Goal: Transaction & Acquisition: Purchase product/service

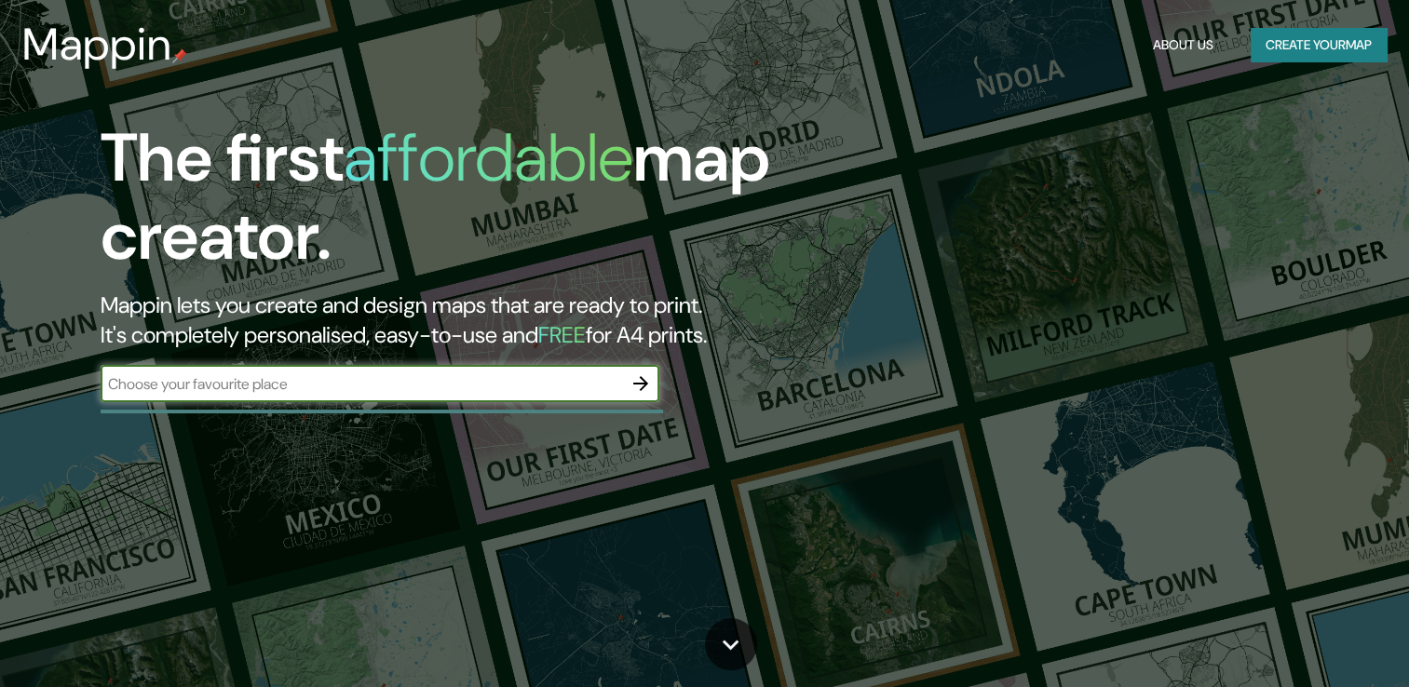
click at [354, 395] on div "​" at bounding box center [380, 383] width 559 height 37
type input "Quillota"
click at [641, 384] on icon "button" at bounding box center [640, 383] width 15 height 15
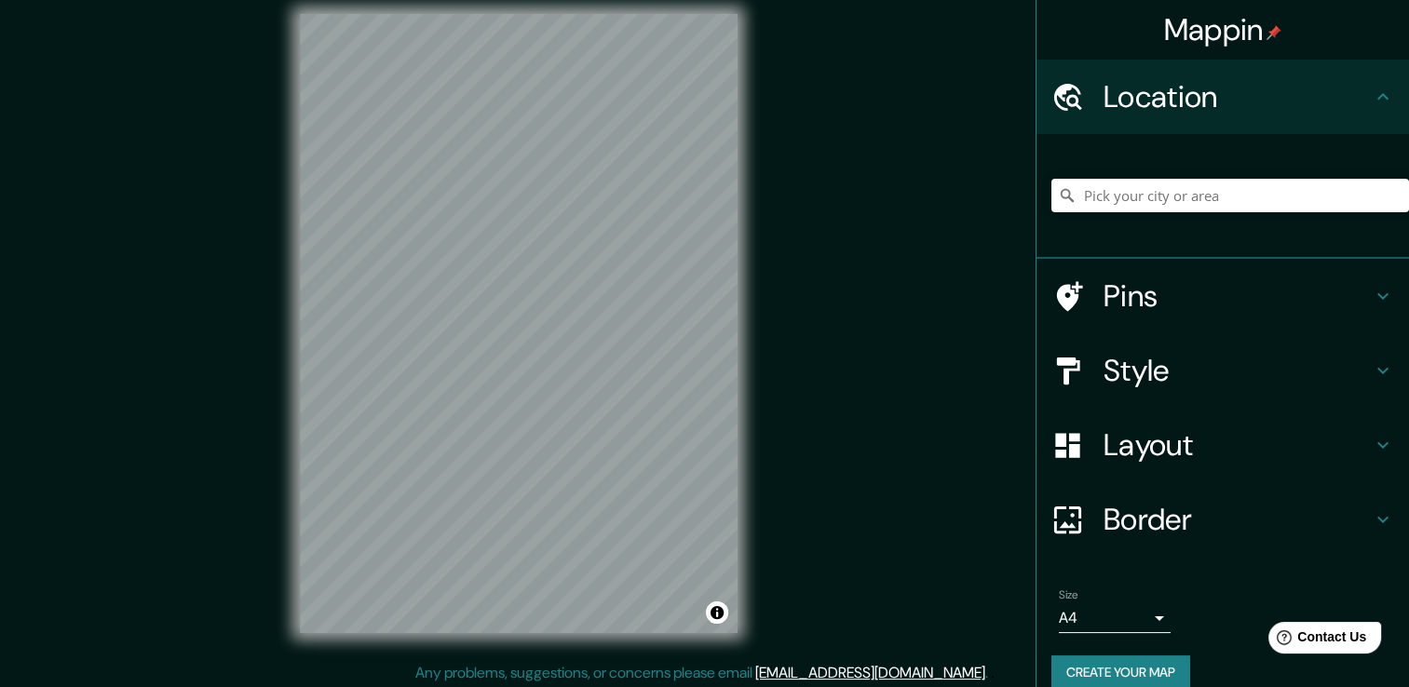
scroll to position [20, 0]
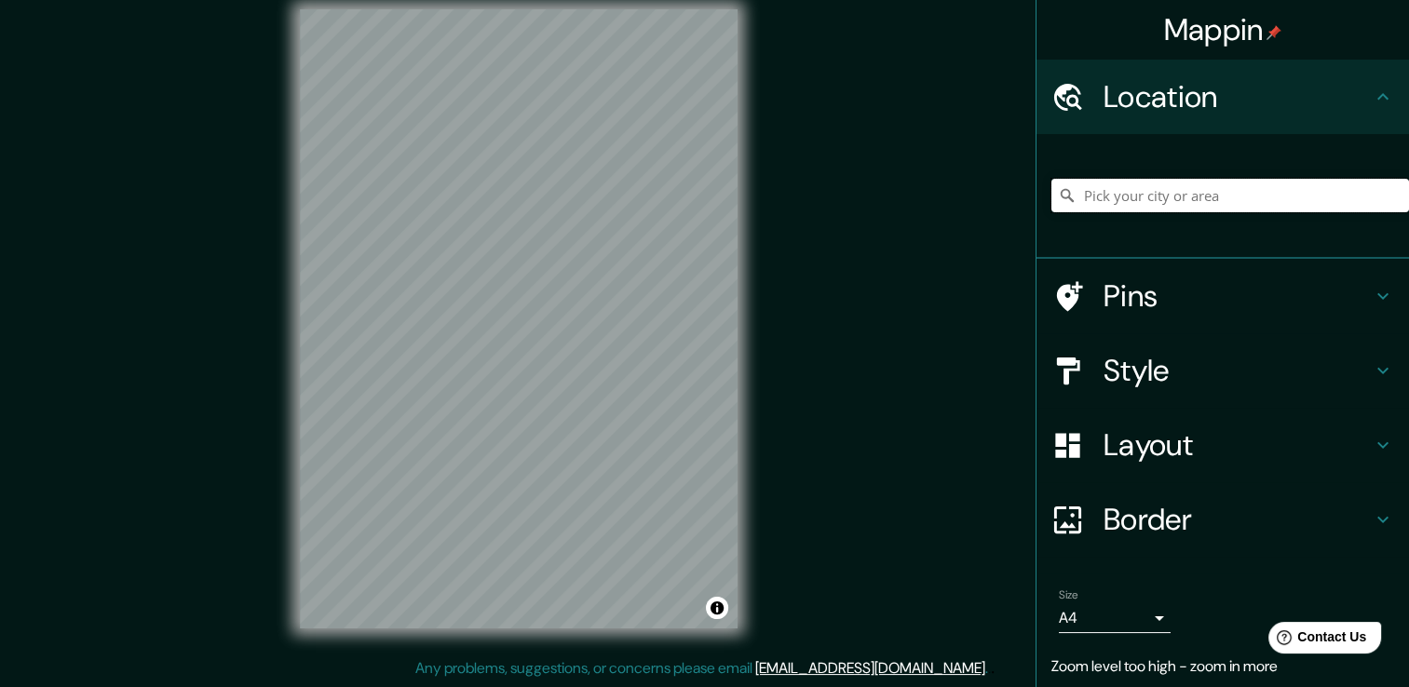
click at [1188, 203] on input "Pick your city or area" at bounding box center [1231, 196] width 358 height 34
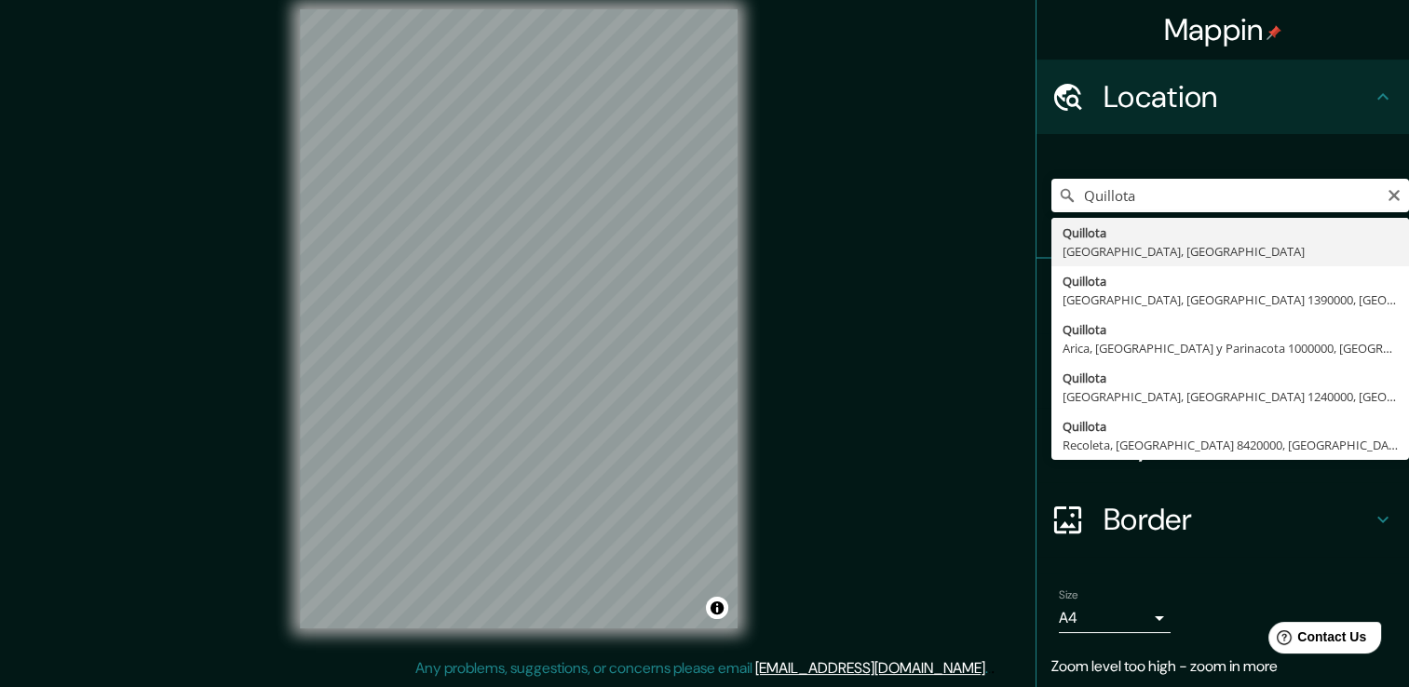
type input "Quillota, [GEOGRAPHIC_DATA], [GEOGRAPHIC_DATA]"
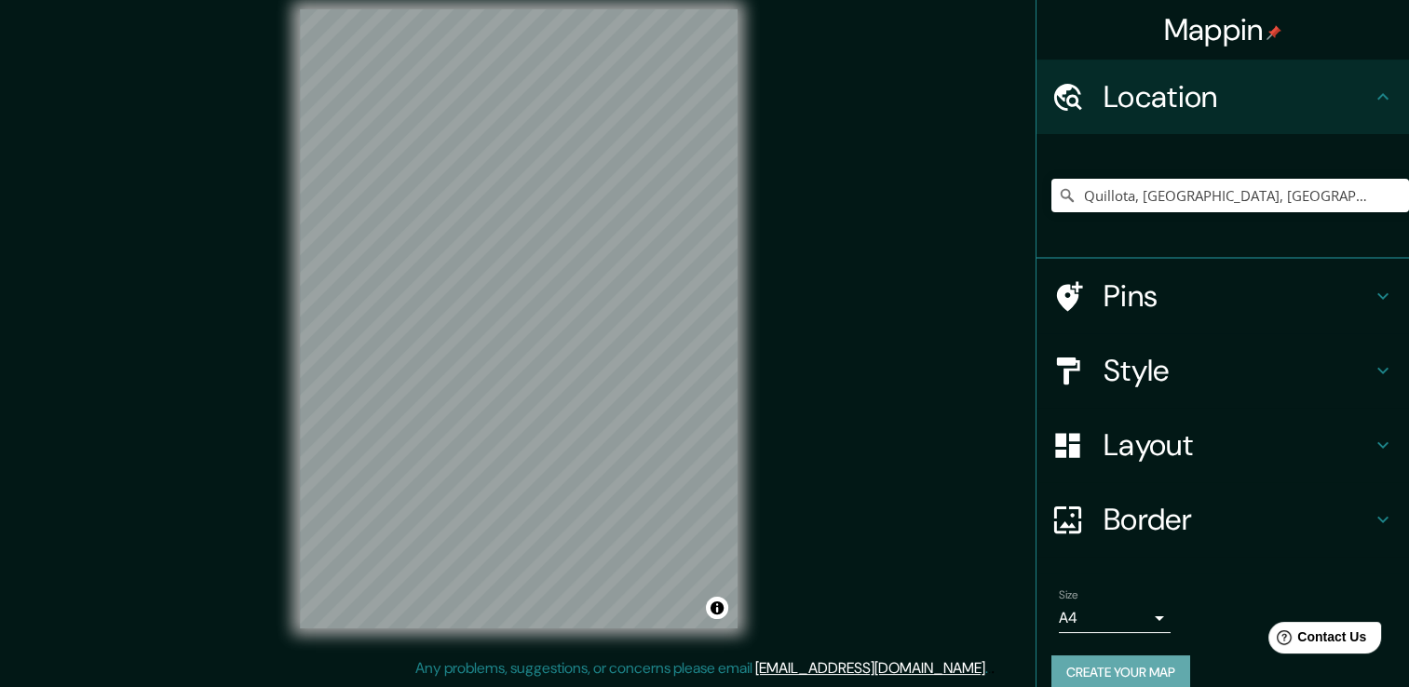
click at [1118, 665] on button "Create your map" at bounding box center [1121, 673] width 139 height 34
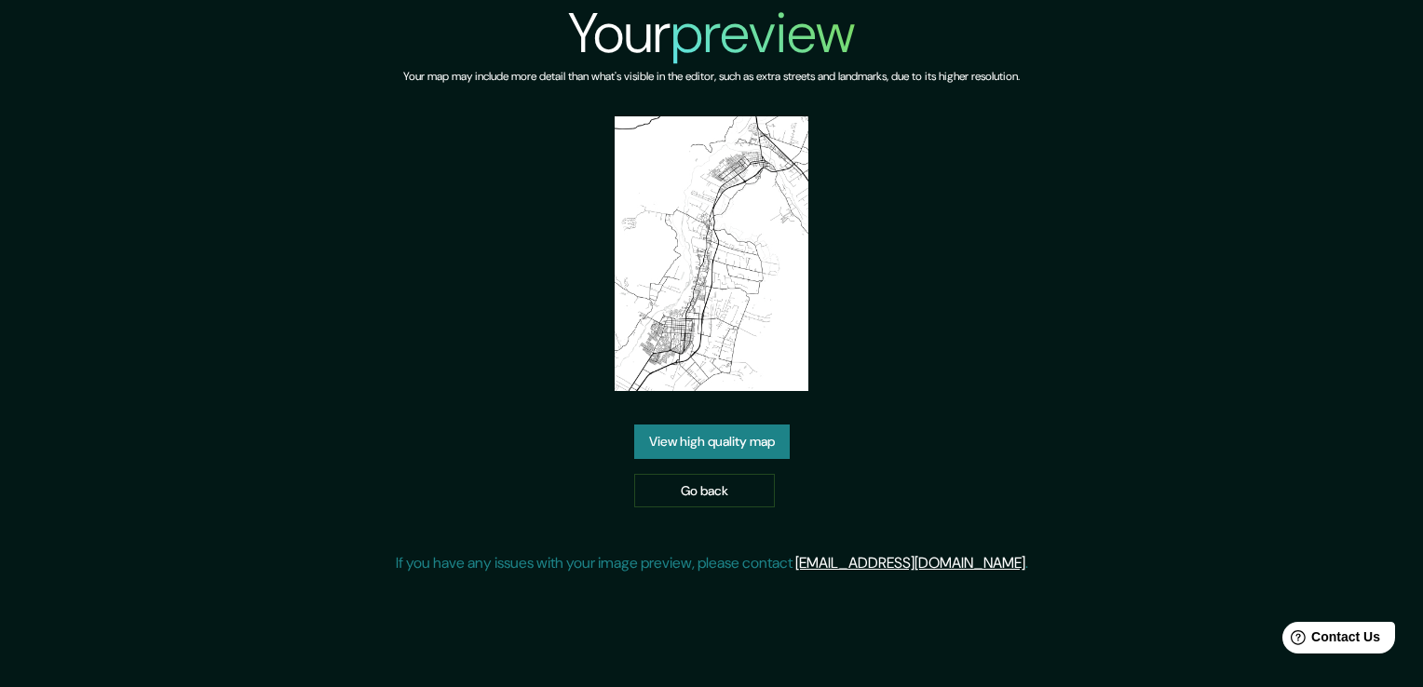
click at [732, 447] on link "View high quality map" at bounding box center [712, 442] width 156 height 34
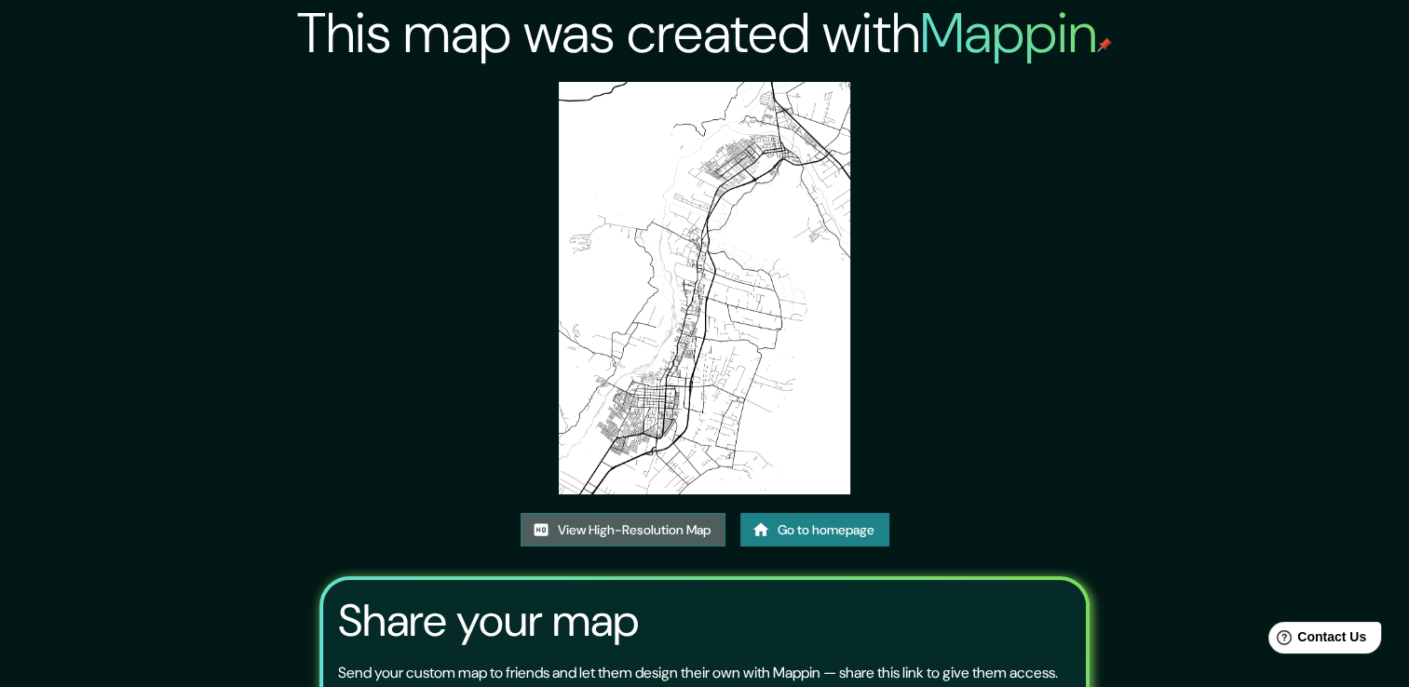
click at [619, 525] on link "View High-Resolution Map" at bounding box center [623, 530] width 205 height 34
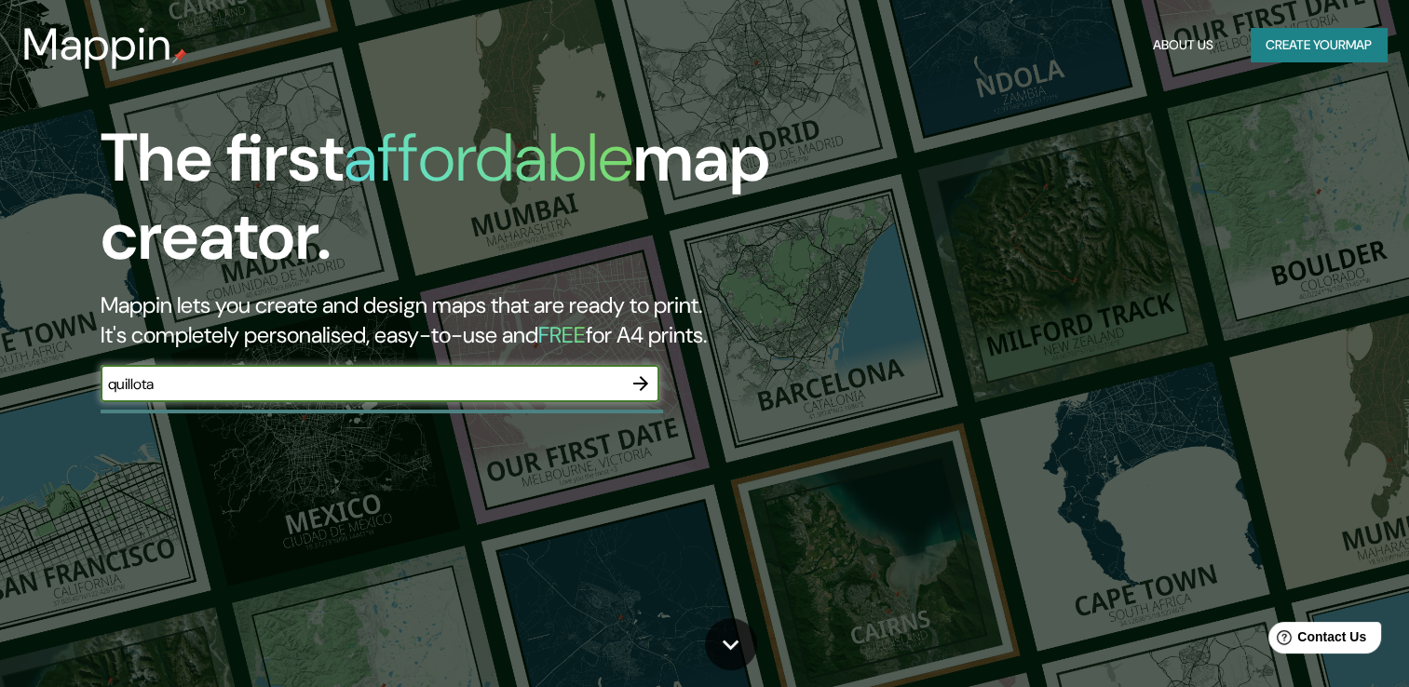
type input "quillota"
click at [634, 387] on icon "button" at bounding box center [641, 384] width 22 height 22
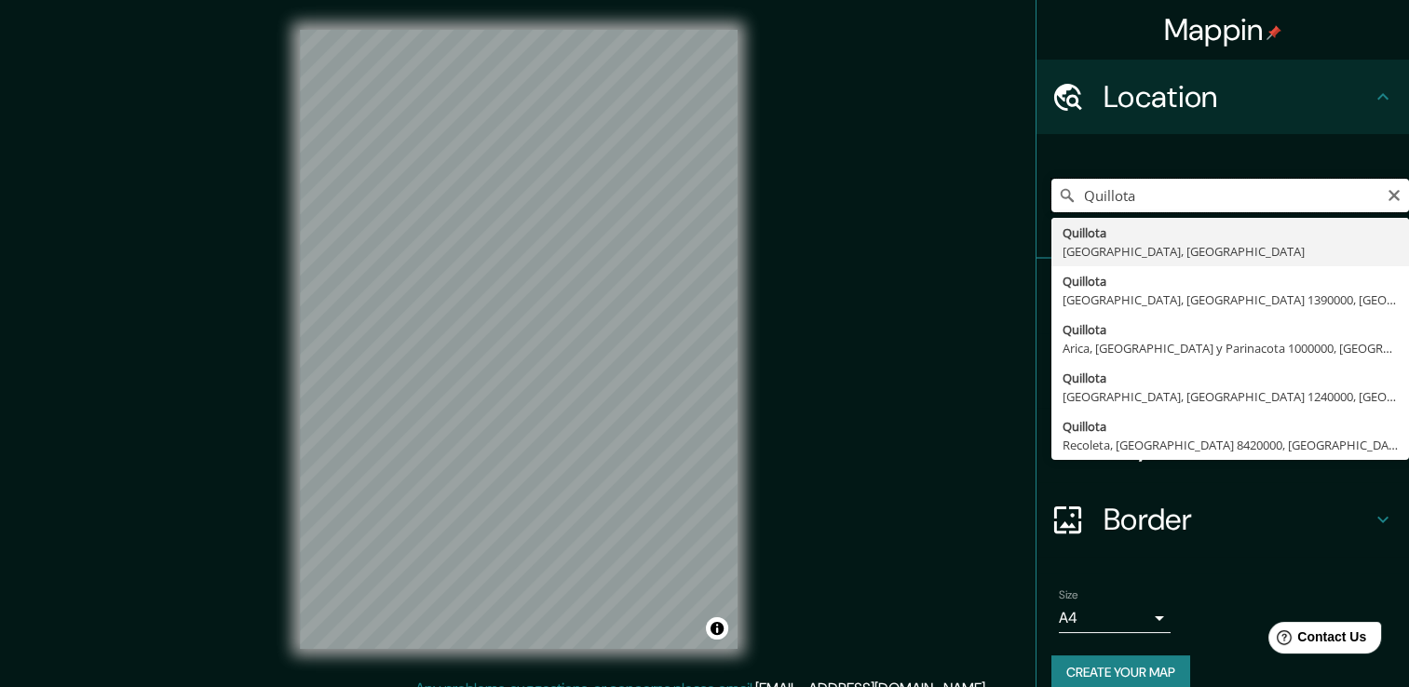
drag, startPoint x: 1177, startPoint y: 198, endPoint x: 1244, endPoint y: 222, distance: 71.0
click at [1177, 198] on input "Quillota" at bounding box center [1231, 196] width 358 height 34
type input "Quillota, Región de Valparaíso, Chile"
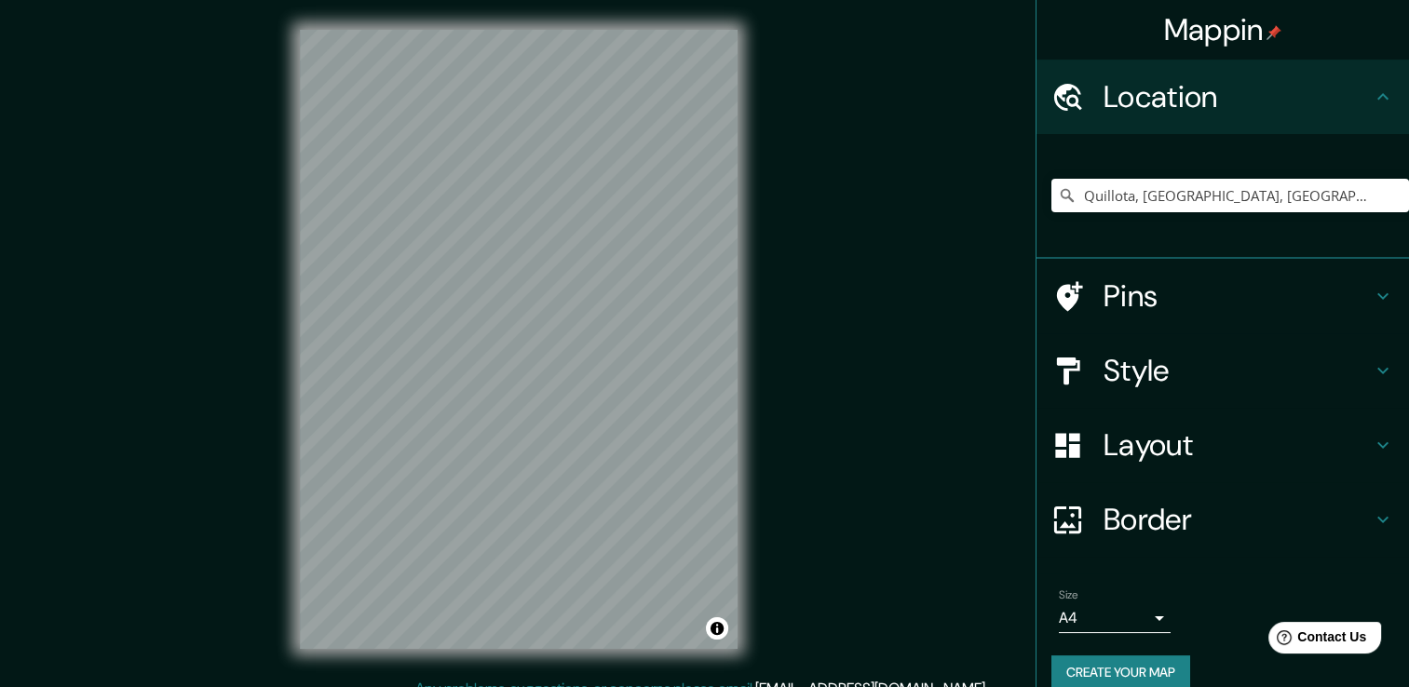
click at [1159, 356] on h4 "Style" at bounding box center [1238, 370] width 268 height 37
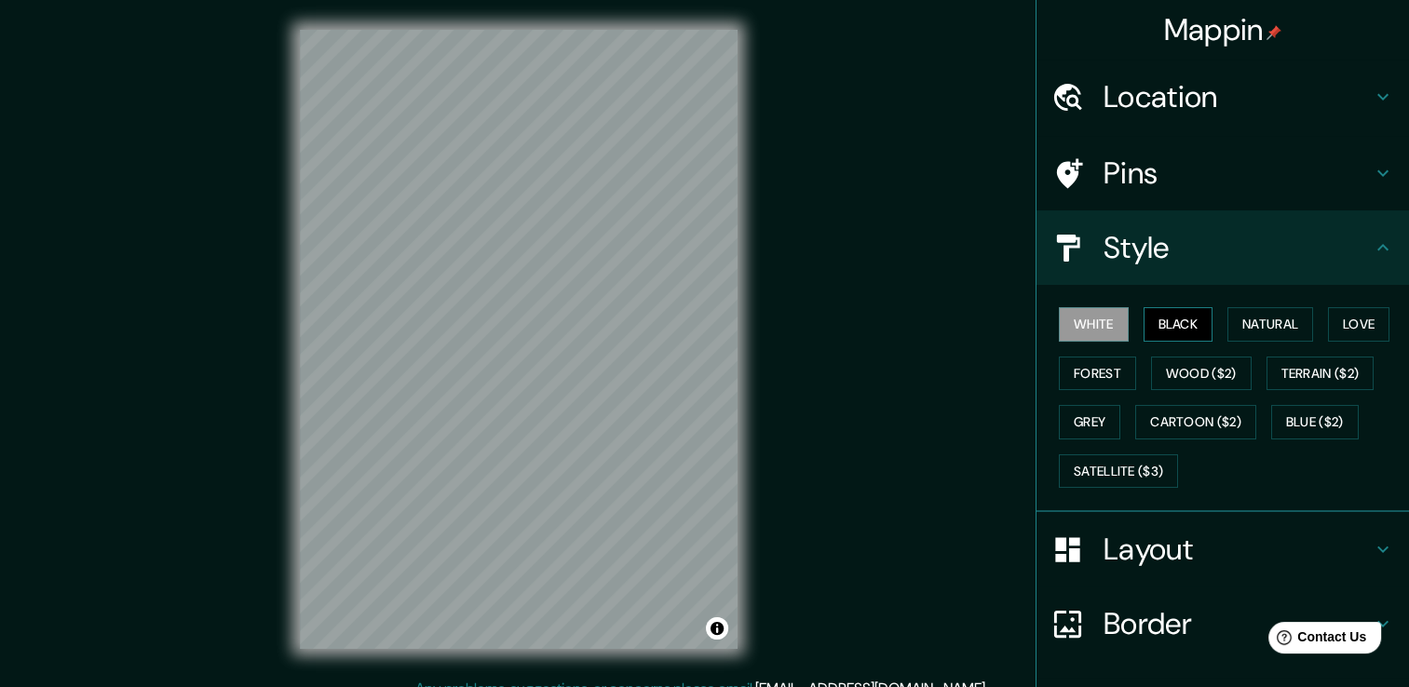
click at [1155, 321] on button "Black" at bounding box center [1179, 324] width 70 height 34
click at [1236, 323] on button "Natural" at bounding box center [1271, 324] width 86 height 34
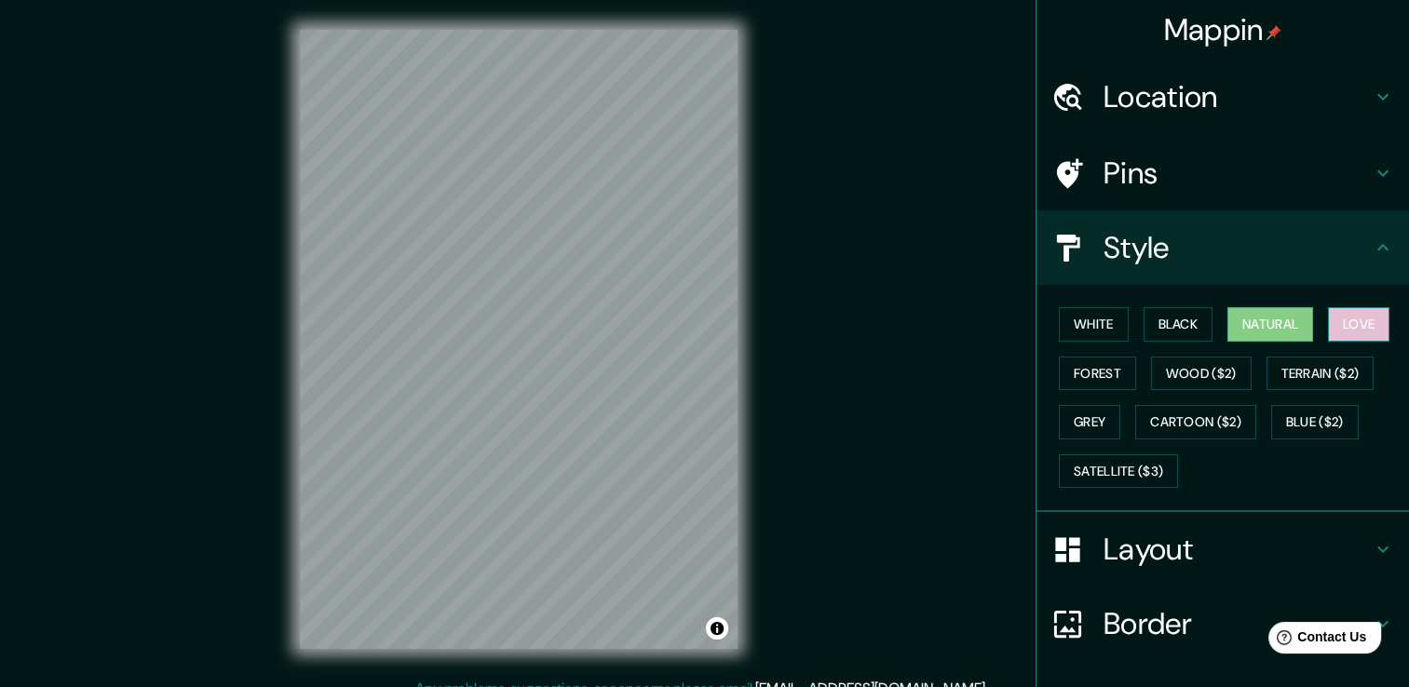
click at [1339, 330] on button "Love" at bounding box center [1358, 324] width 61 height 34
click at [1094, 372] on button "Forest" at bounding box center [1097, 374] width 77 height 34
click at [1266, 326] on button "Natural" at bounding box center [1271, 324] width 86 height 34
click at [1166, 330] on button "Black" at bounding box center [1179, 324] width 70 height 34
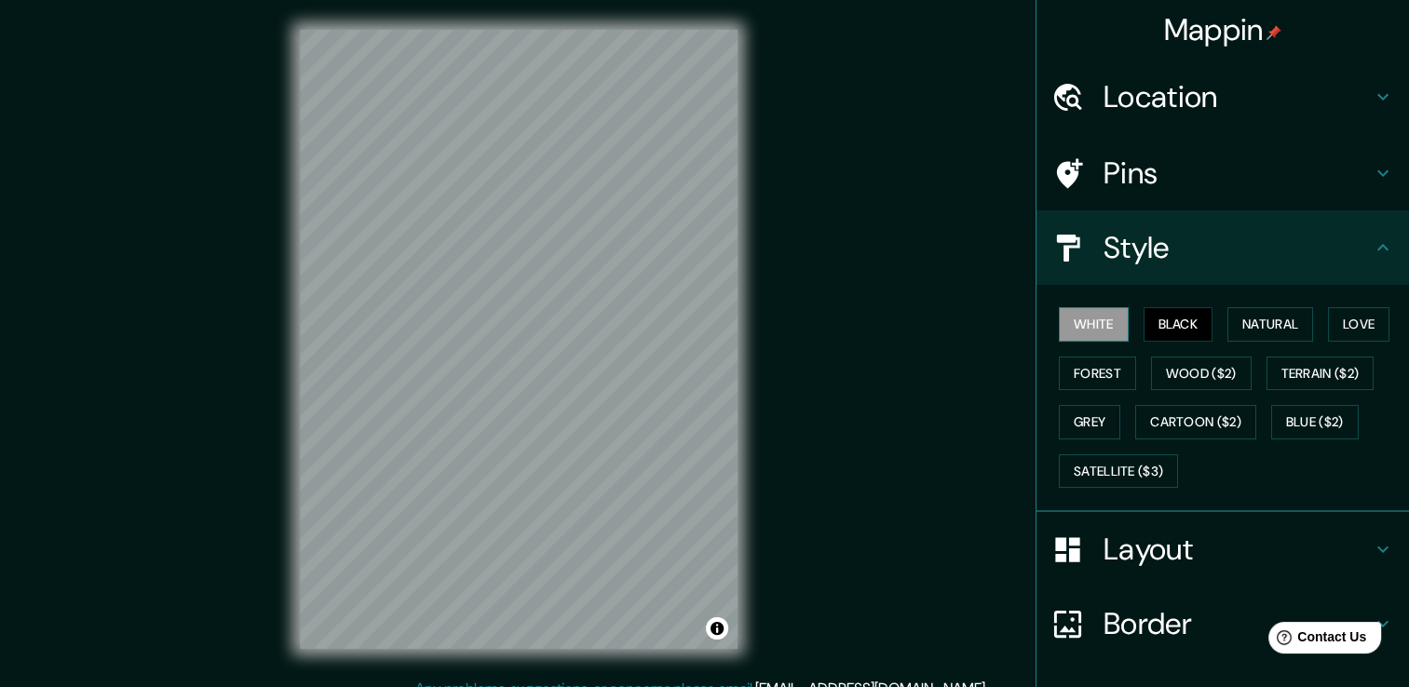
click at [1095, 325] on button "White" at bounding box center [1094, 324] width 70 height 34
click at [1271, 330] on button "Natural" at bounding box center [1271, 324] width 86 height 34
click at [1148, 189] on h4 "Pins" at bounding box center [1238, 173] width 268 height 37
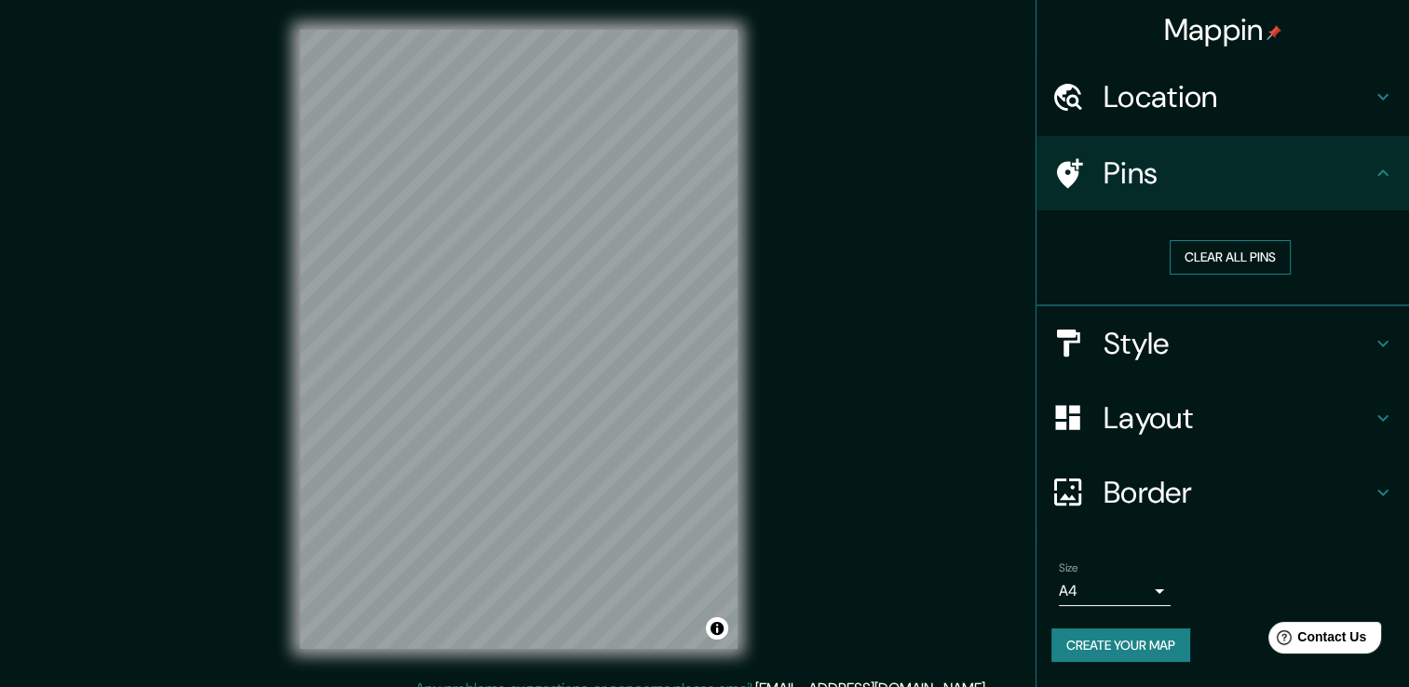
click at [1223, 259] on button "Clear all pins" at bounding box center [1230, 257] width 121 height 34
click at [1200, 181] on h4 "Pins" at bounding box center [1238, 173] width 268 height 37
click at [536, 305] on div at bounding box center [538, 304] width 15 height 15
click at [1200, 255] on button "Clear all pins" at bounding box center [1230, 257] width 121 height 34
click at [1115, 648] on button "Create your map" at bounding box center [1121, 646] width 139 height 34
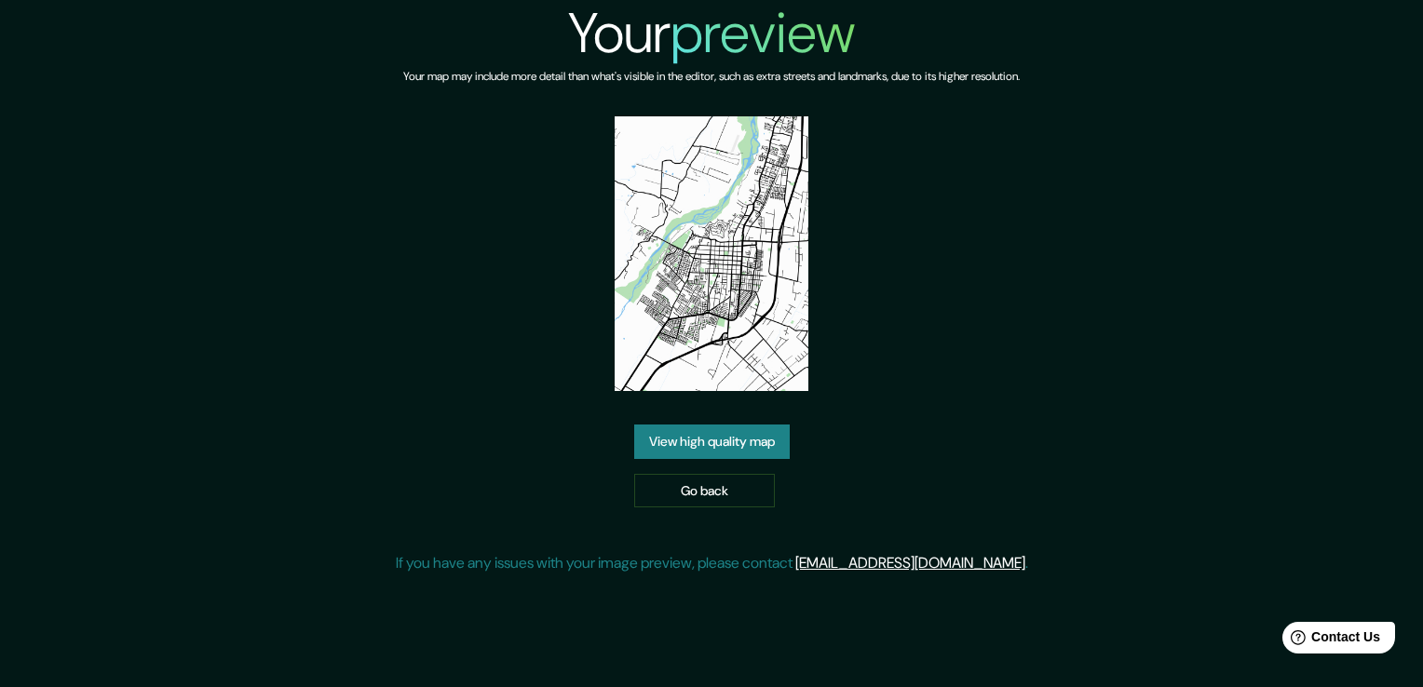
click at [772, 443] on link "View high quality map" at bounding box center [712, 442] width 156 height 34
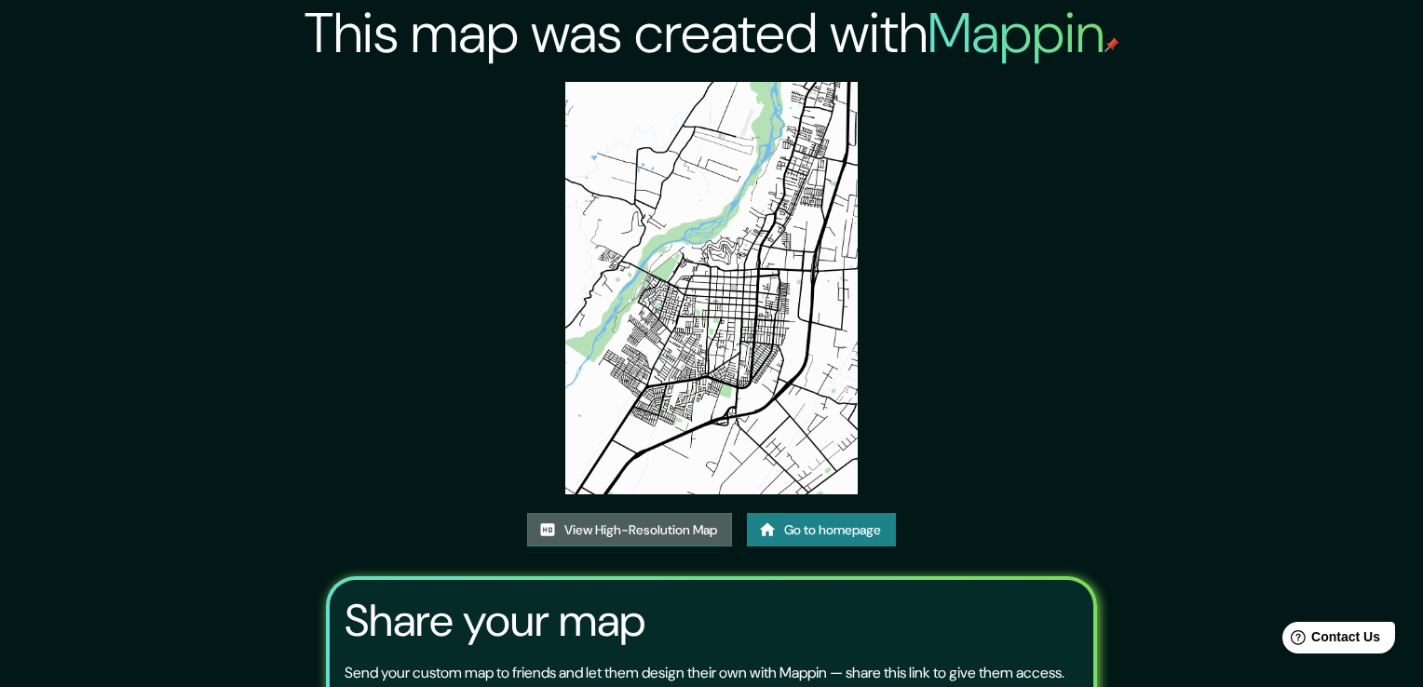
click at [657, 513] on link "View High-Resolution Map" at bounding box center [629, 530] width 205 height 34
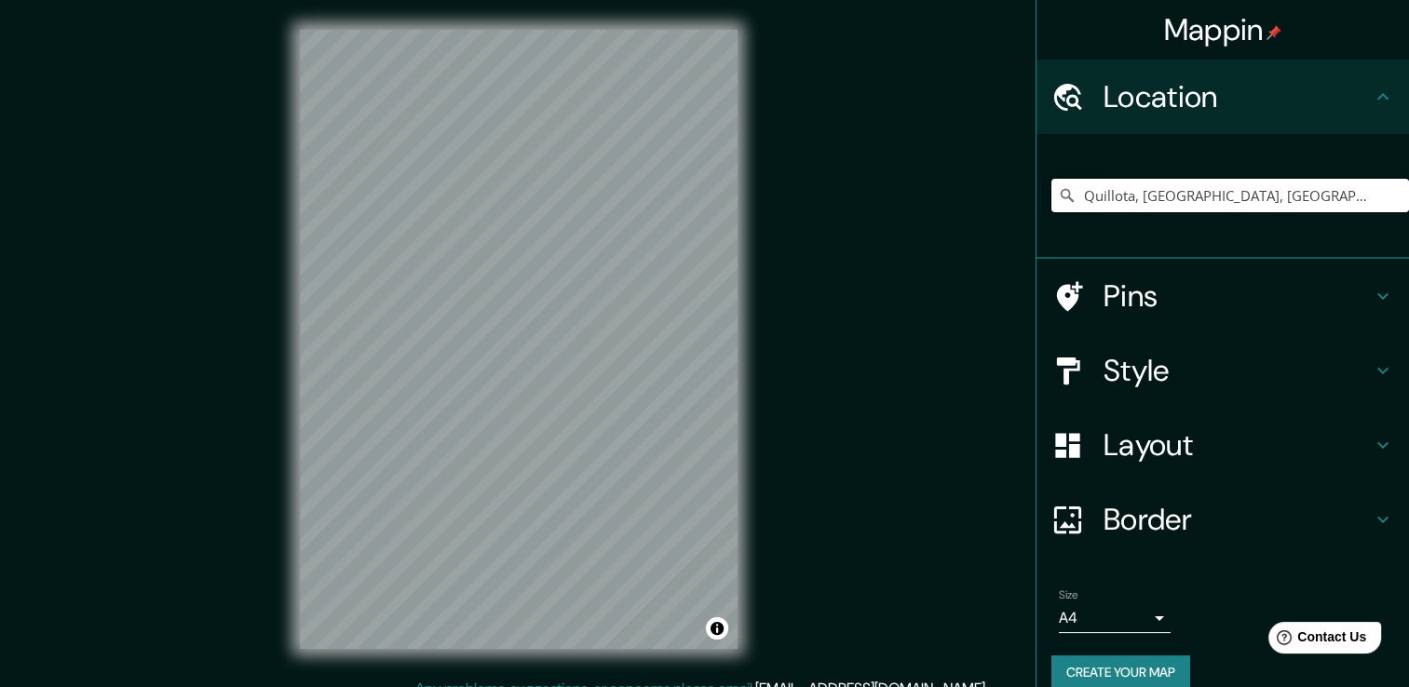
click at [1306, 204] on input "Quillota, [GEOGRAPHIC_DATA], [GEOGRAPHIC_DATA]" at bounding box center [1231, 196] width 358 height 34
drag, startPoint x: 1196, startPoint y: 199, endPoint x: 894, endPoint y: 200, distance: 301.8
click at [894, 200] on div "Mappin Location [GEOGRAPHIC_DATA], [GEOGRAPHIC_DATA], [GEOGRAPHIC_DATA] Pins St…" at bounding box center [704, 354] width 1409 height 708
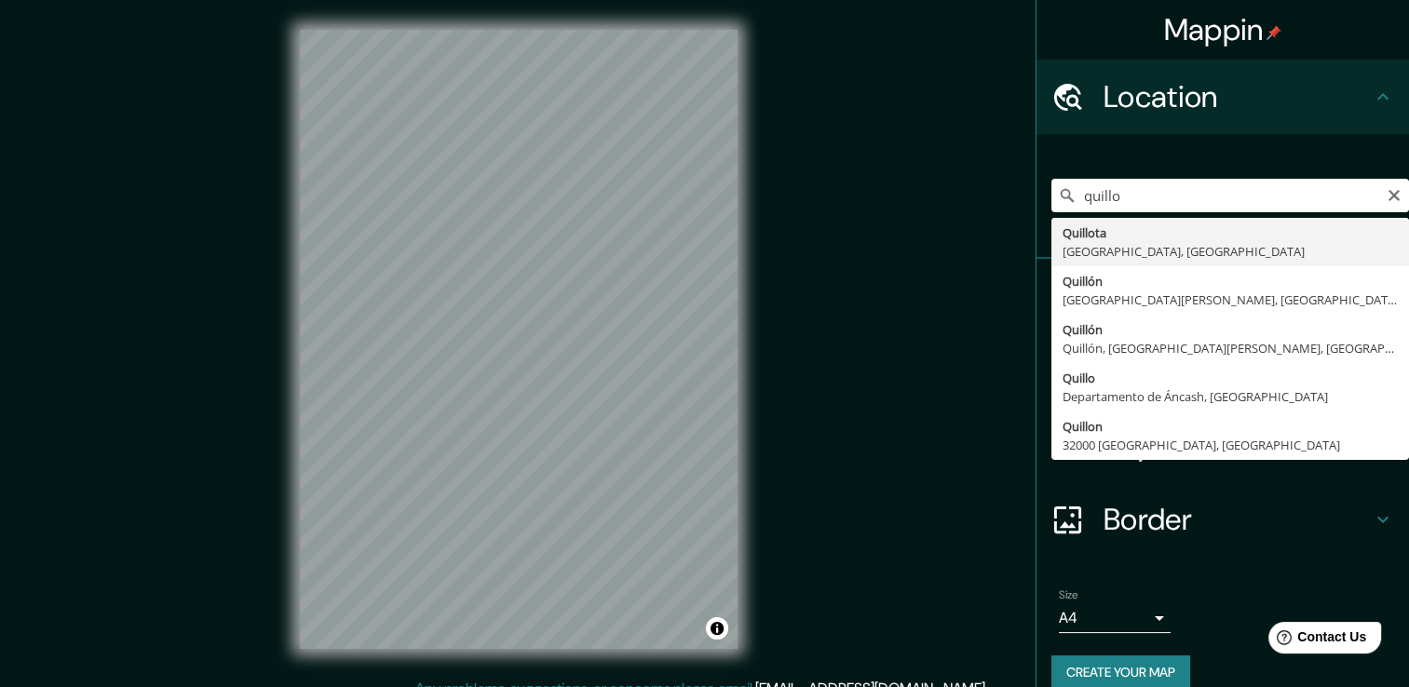
type input "Quillota, Región de Valparaíso, Chile"
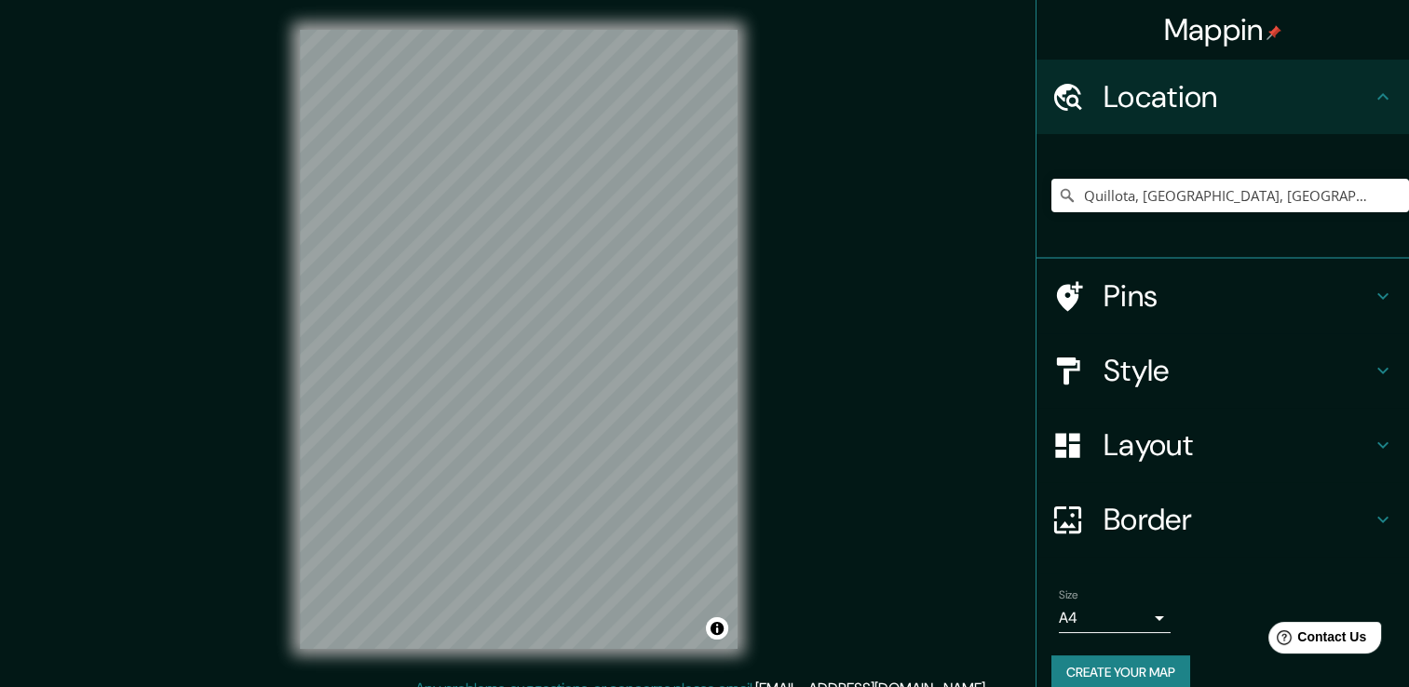
click at [1133, 668] on button "Create your map" at bounding box center [1121, 673] width 139 height 34
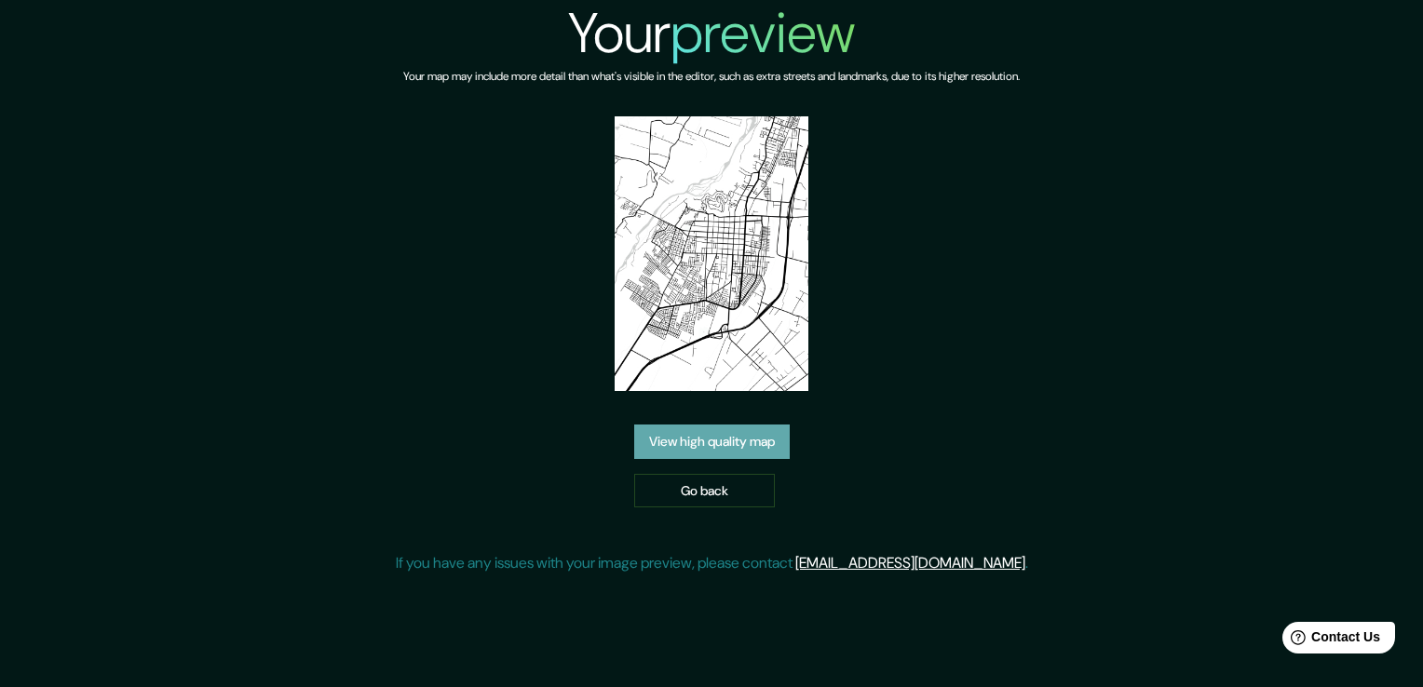
click at [754, 443] on link "View high quality map" at bounding box center [712, 442] width 156 height 34
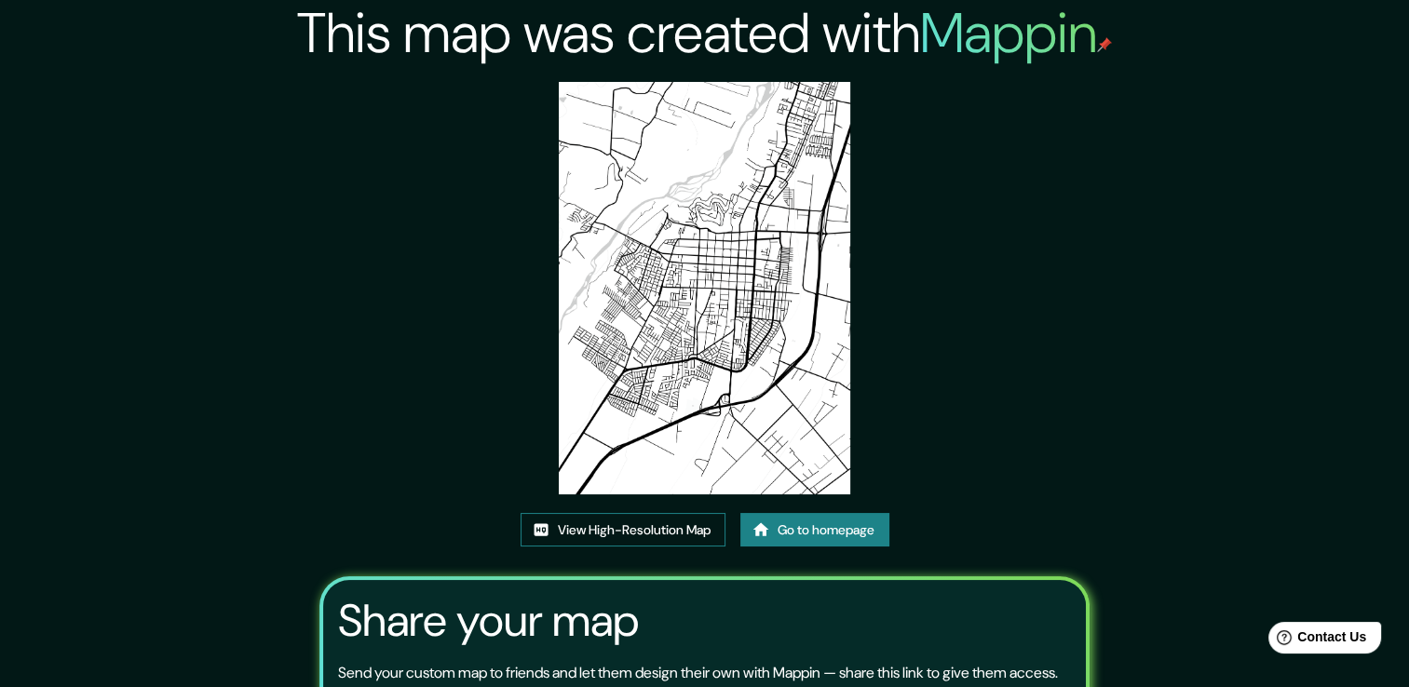
drag, startPoint x: 753, startPoint y: 244, endPoint x: 549, endPoint y: 535, distance: 355.0
click at [549, 535] on link "View High-Resolution Map" at bounding box center [623, 530] width 205 height 34
